Goal: Transaction & Acquisition: Purchase product/service

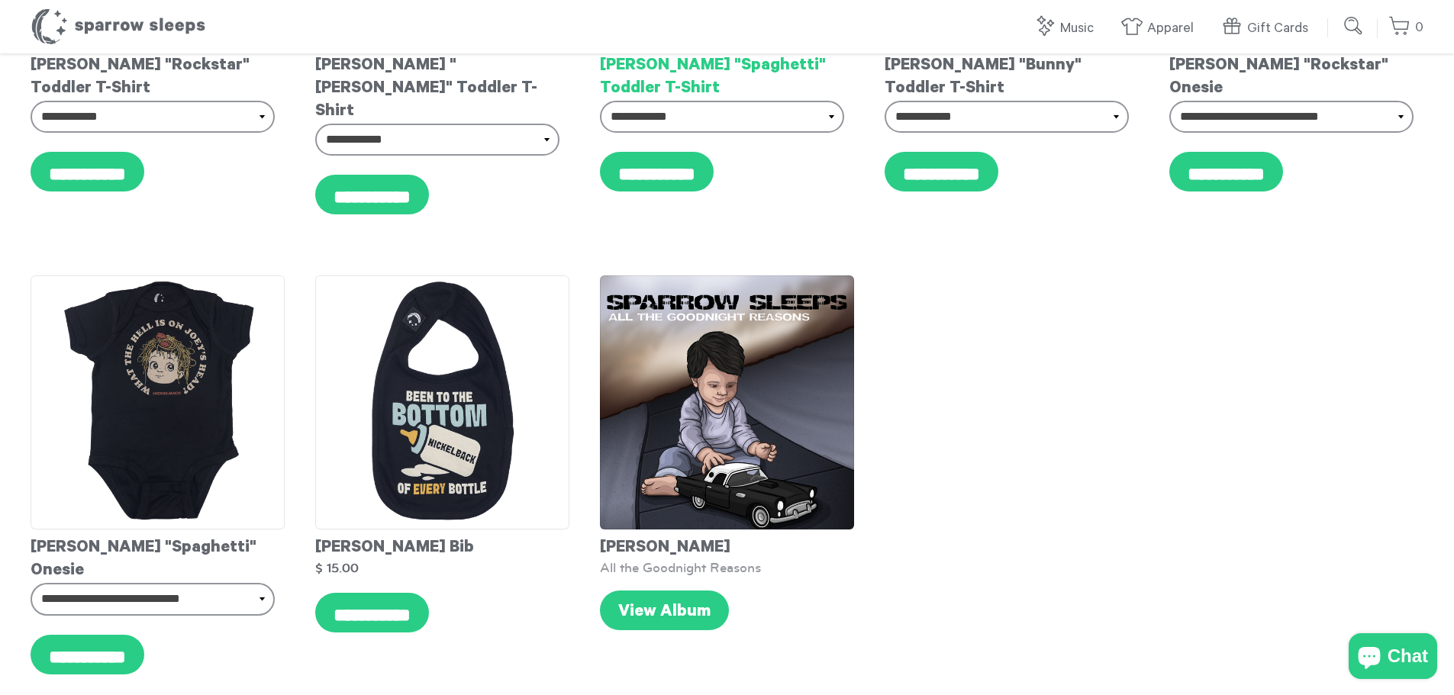
scroll to position [382, 0]
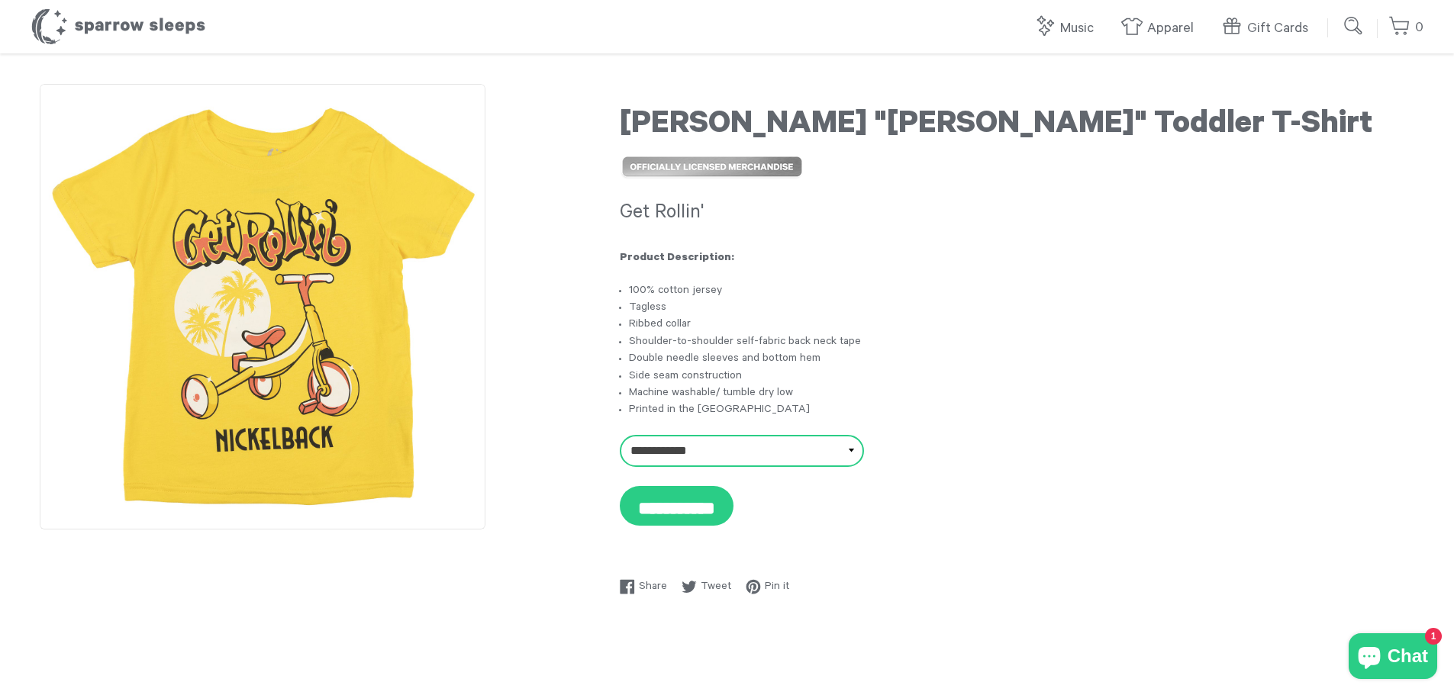
drag, startPoint x: 0, startPoint y: 0, endPoint x: 802, endPoint y: 450, distance: 919.6
click at [802, 450] on select "**********" at bounding box center [742, 451] width 244 height 32
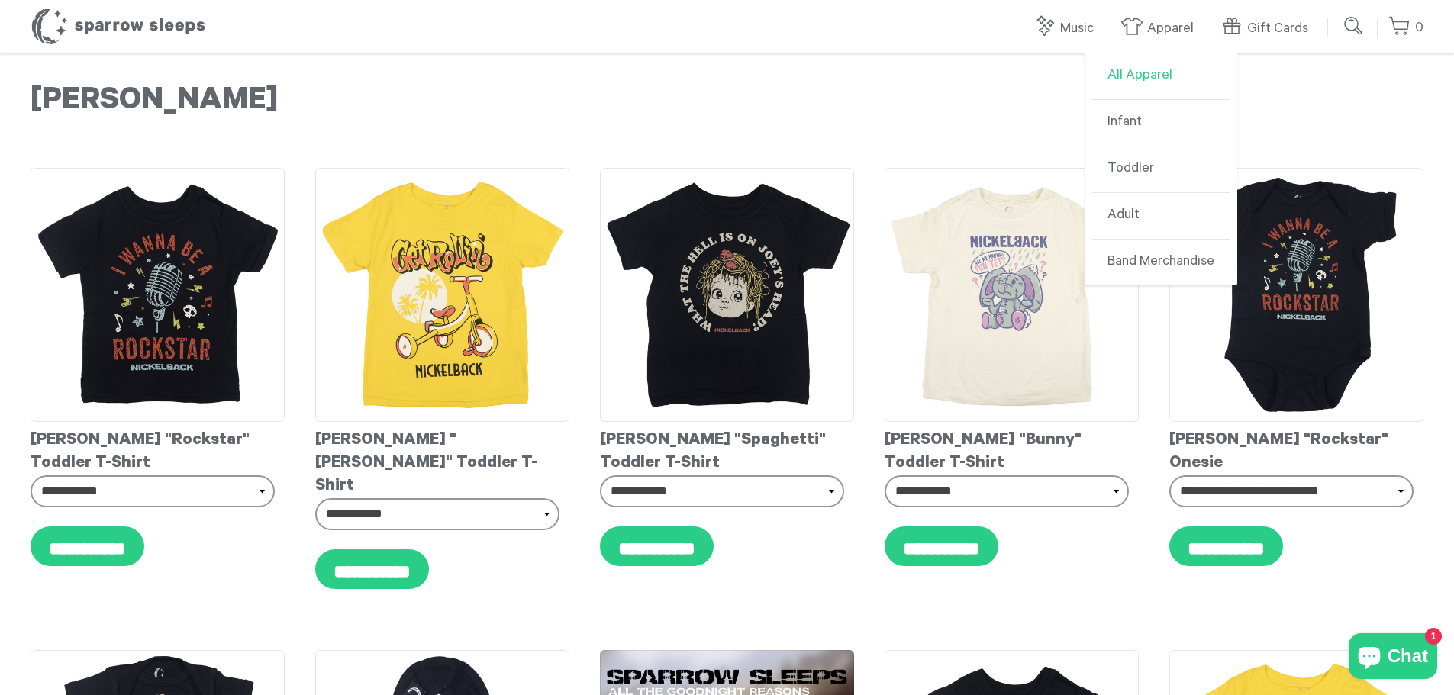
click at [1150, 73] on link "All Apparel" at bounding box center [1160, 76] width 137 height 47
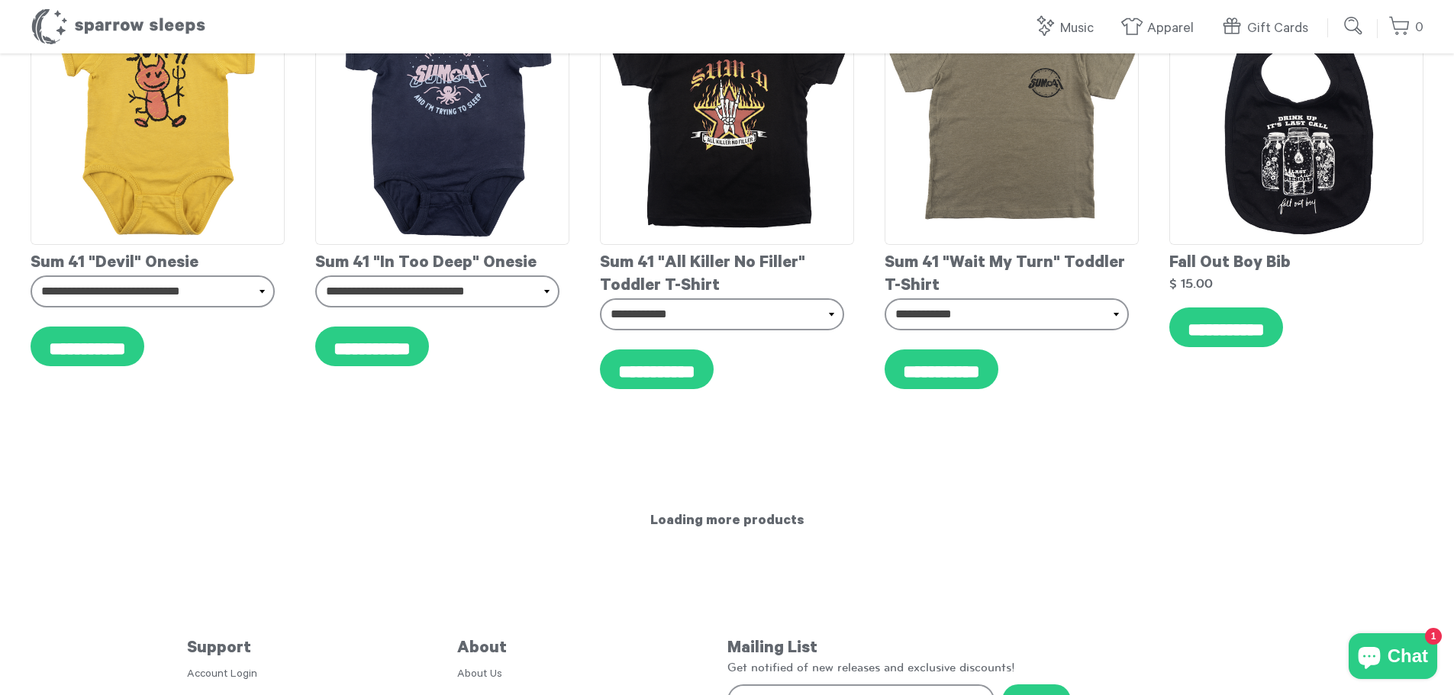
scroll to position [2504, 0]
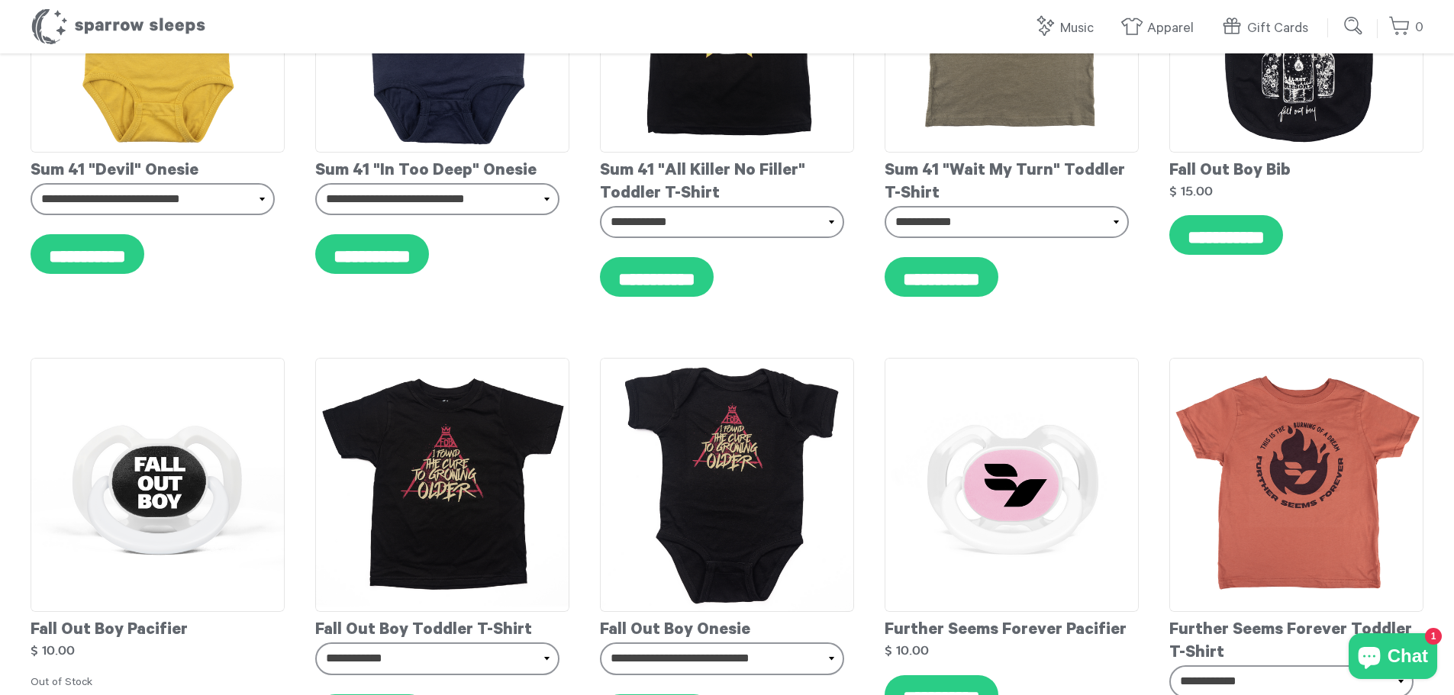
click at [1377, 649] on icon "Chat window" at bounding box center [1369, 658] width 22 height 22
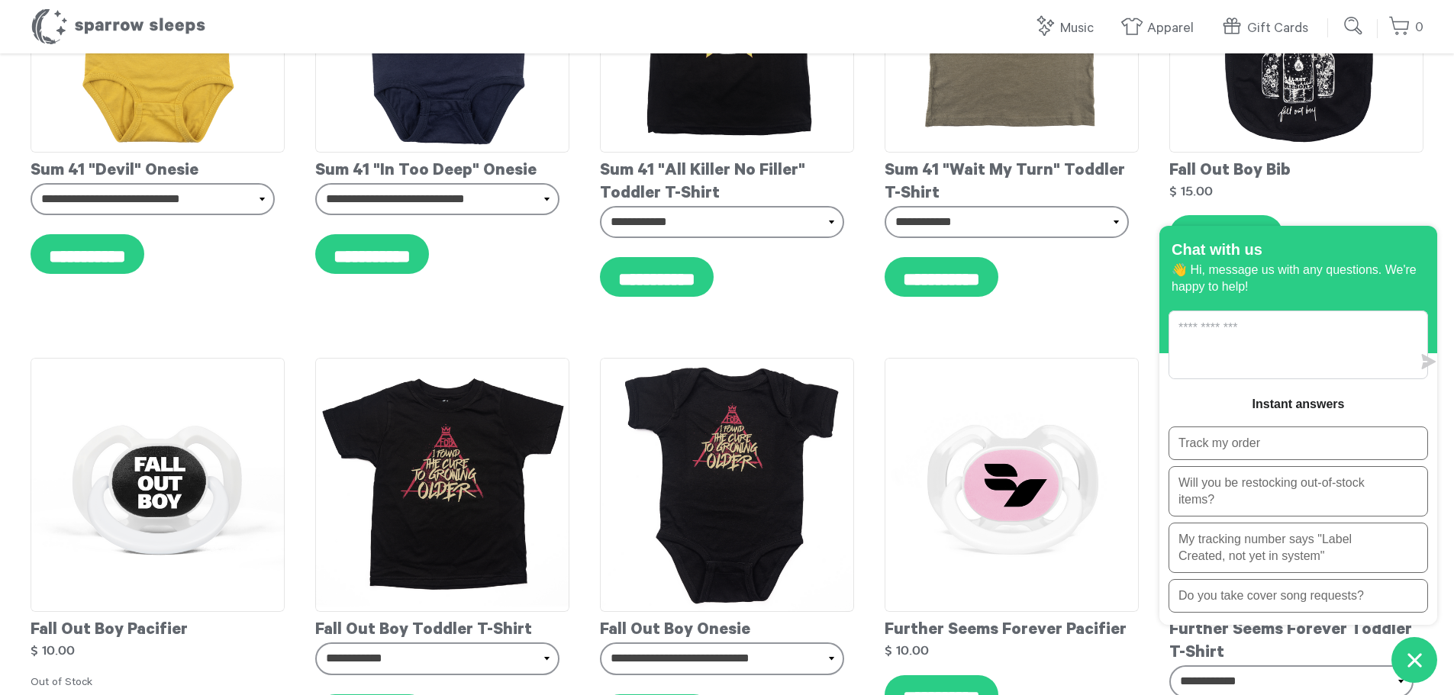
click at [1420, 653] on icon "Chat window" at bounding box center [1415, 661] width 24 height 24
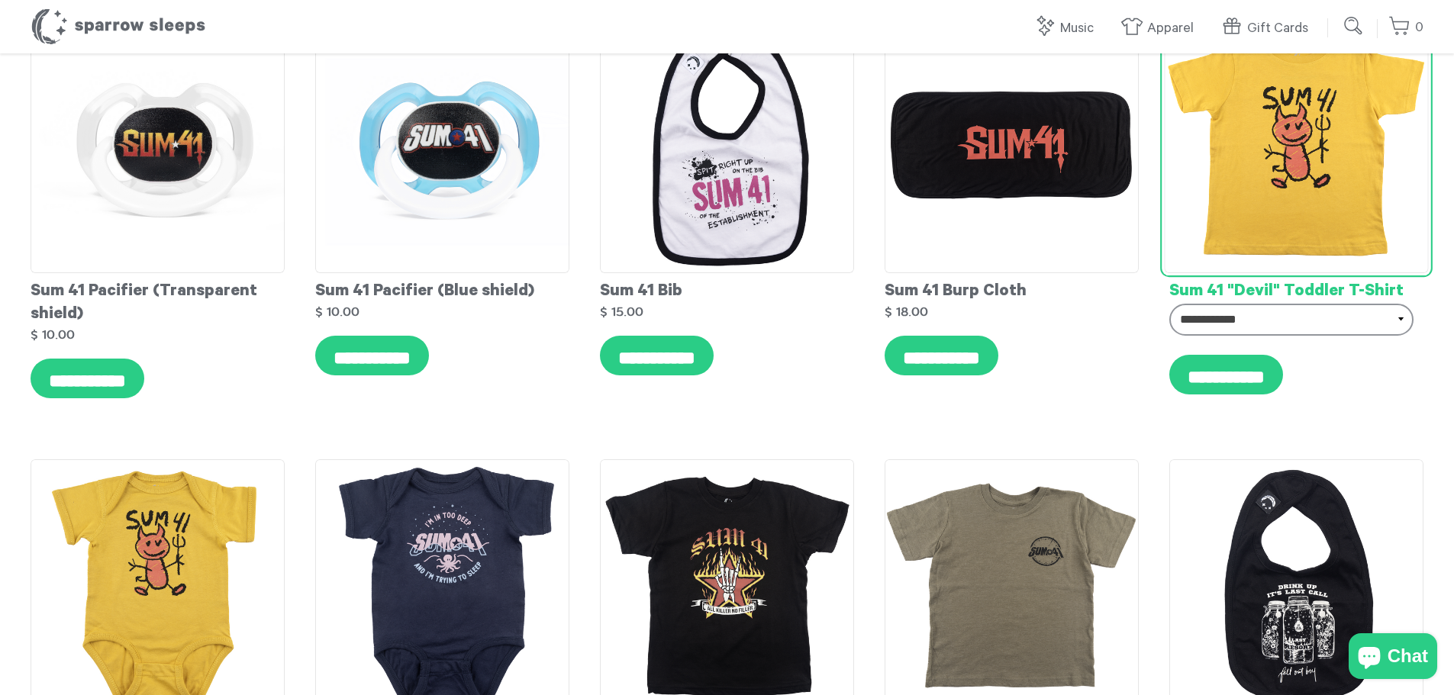
scroll to position [2137, 0]
